Goal: Information Seeking & Learning: Learn about a topic

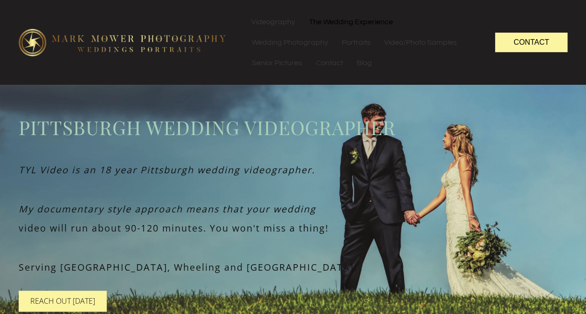
click at [366, 21] on link "The Wedding Experience" at bounding box center [350, 22] width 97 height 21
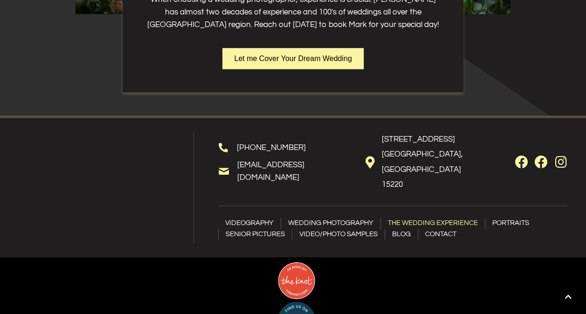
scroll to position [2348, 0]
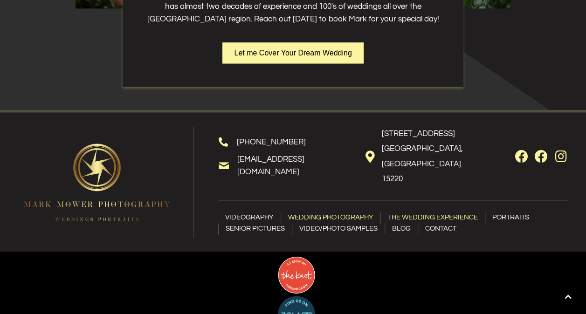
click at [319, 212] on link "Wedding Photography" at bounding box center [330, 217] width 99 height 11
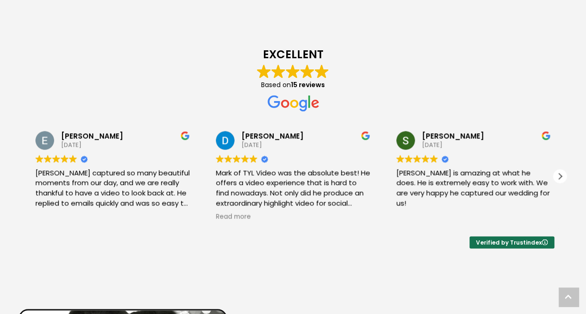
scroll to position [2450, 0]
